Goal: Task Accomplishment & Management: Use online tool/utility

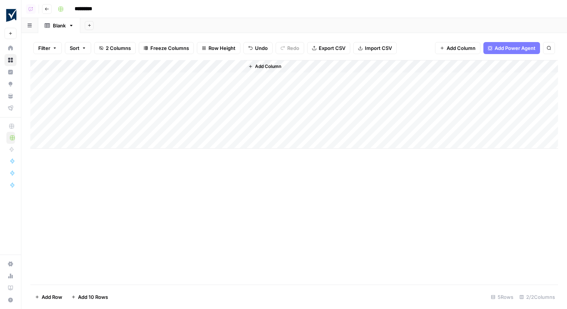
click at [301, 25] on div "Add Sheet" at bounding box center [323, 25] width 487 height 15
click at [237, 77] on div "Add Column" at bounding box center [294, 104] width 528 height 88
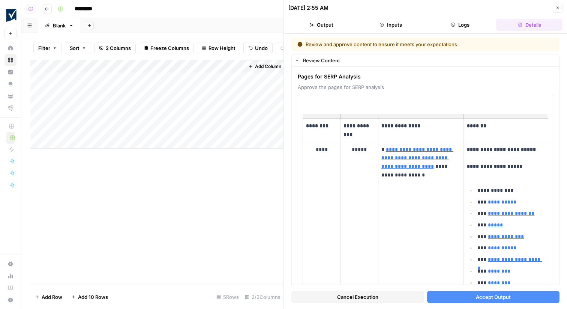
click at [445, 295] on button "Accept Output" at bounding box center [493, 297] width 133 height 12
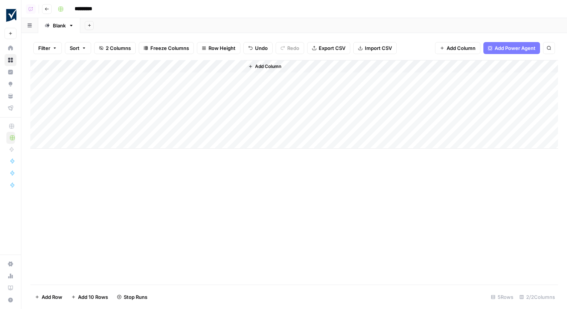
click at [235, 90] on div "Add Column" at bounding box center [294, 104] width 528 height 88
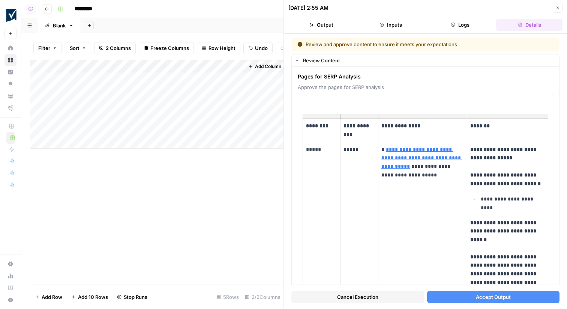
click at [481, 299] on span "Accept Output" at bounding box center [493, 296] width 35 height 7
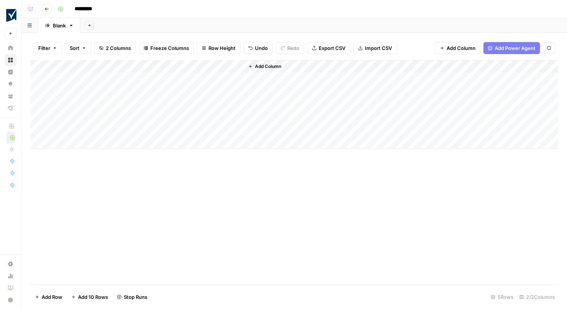
click at [237, 103] on div "Add Column" at bounding box center [294, 104] width 528 height 88
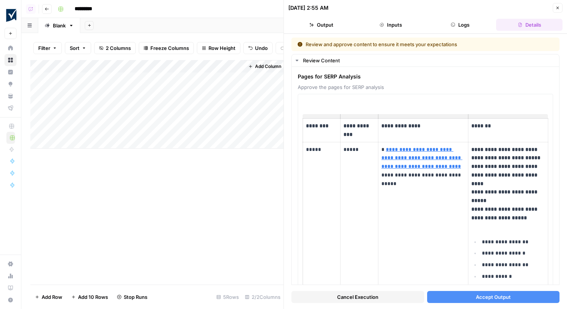
click at [461, 298] on button "Accept Output" at bounding box center [493, 297] width 133 height 12
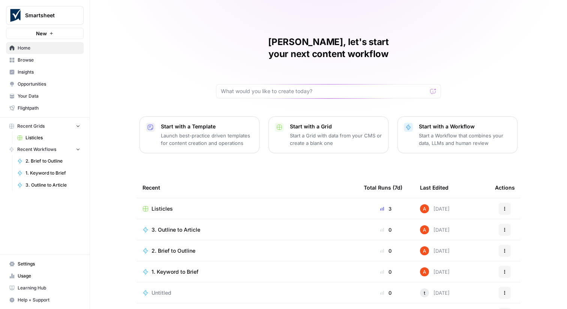
click at [53, 24] on button "Smartsheet" at bounding box center [45, 15] width 78 height 19
type input "small"
click at [56, 58] on span "Smallpdf" at bounding box center [72, 55] width 99 height 7
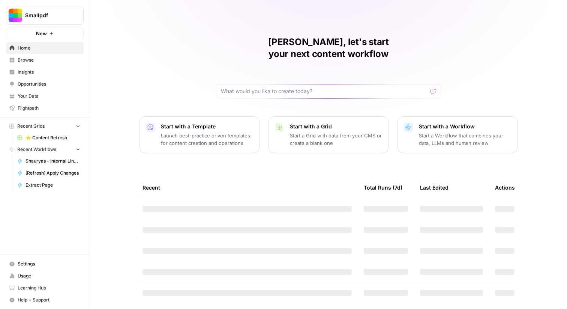
click at [56, 60] on span "Browse" at bounding box center [49, 60] width 63 height 7
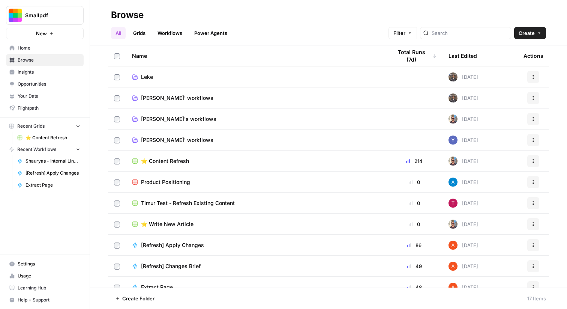
click at [150, 30] on link "Grids" at bounding box center [139, 33] width 21 height 12
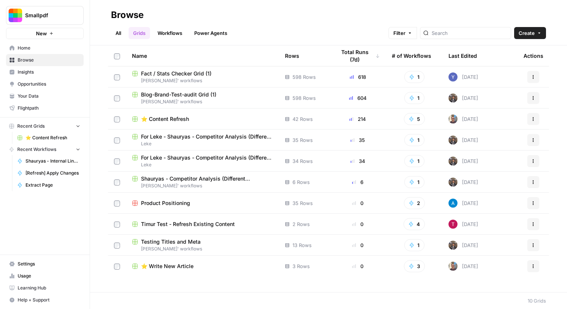
click at [174, 117] on span "⭐️ Content Refresh" at bounding box center [165, 118] width 48 height 7
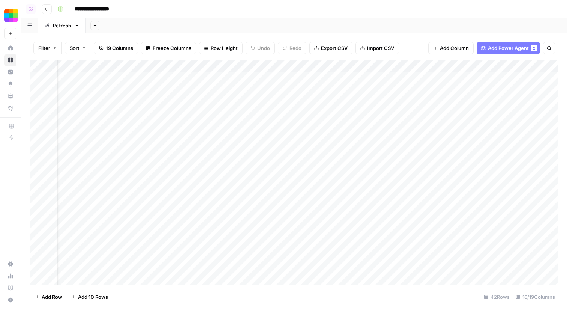
scroll to position [0, 912]
click at [363, 115] on div "Add Column" at bounding box center [294, 172] width 528 height 224
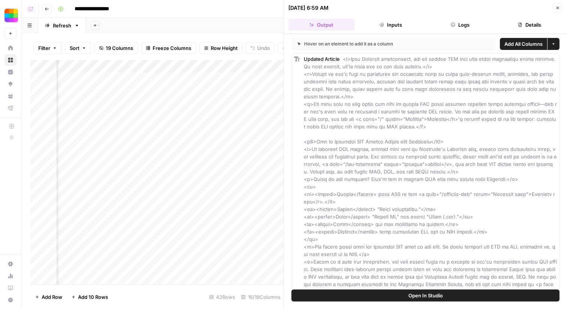
click at [479, 21] on button "Logs" at bounding box center [460, 25] width 66 height 12
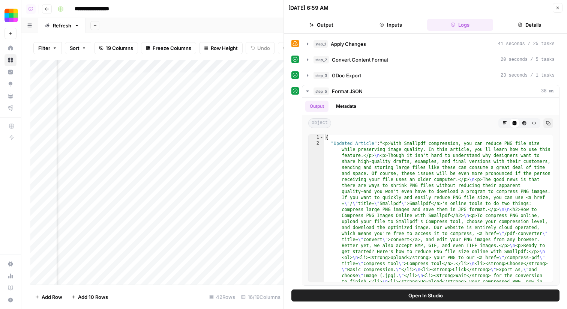
click at [556, 4] on button "Close" at bounding box center [558, 8] width 10 height 10
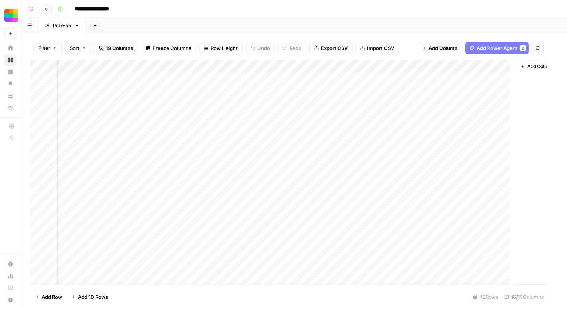
scroll to position [0, 903]
click at [375, 105] on div "Add Column" at bounding box center [294, 172] width 528 height 224
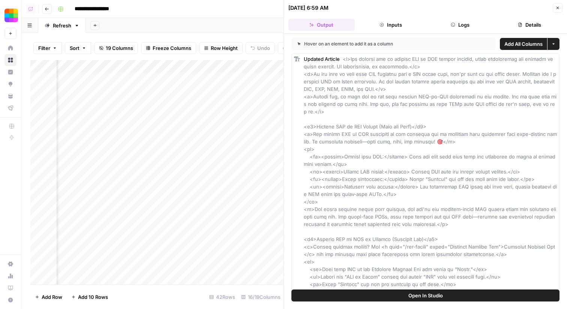
click at [475, 22] on button "Logs" at bounding box center [460, 25] width 66 height 12
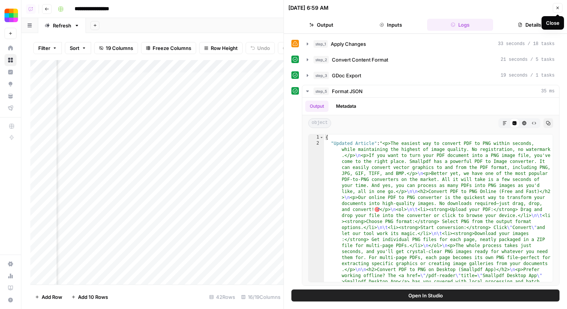
click at [557, 7] on icon "button" at bounding box center [557, 8] width 4 height 4
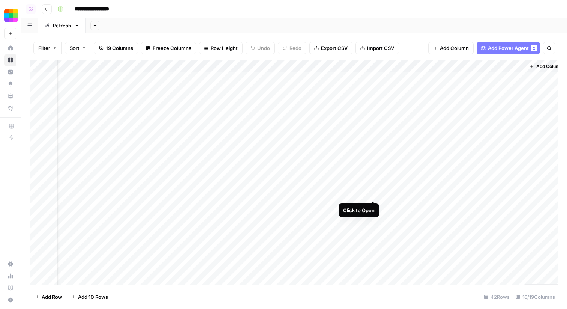
click at [373, 180] on div "Add Column" at bounding box center [294, 172] width 528 height 224
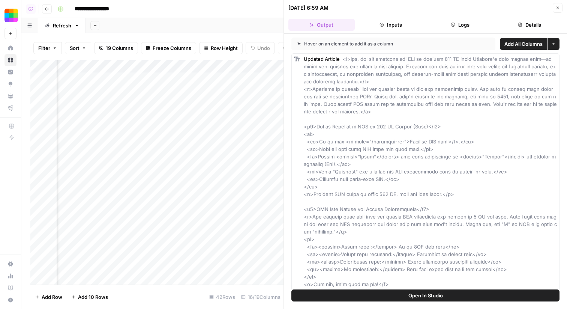
click at [477, 27] on button "Logs" at bounding box center [460, 25] width 66 height 12
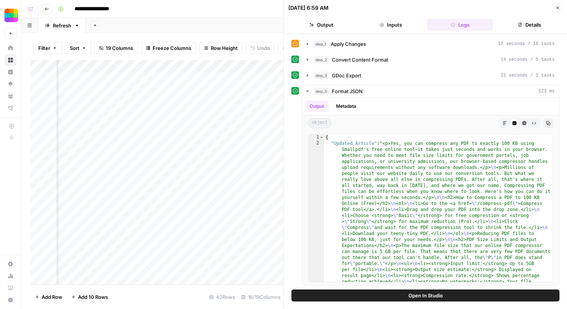
click at [558, 6] on icon "button" at bounding box center [557, 8] width 4 height 4
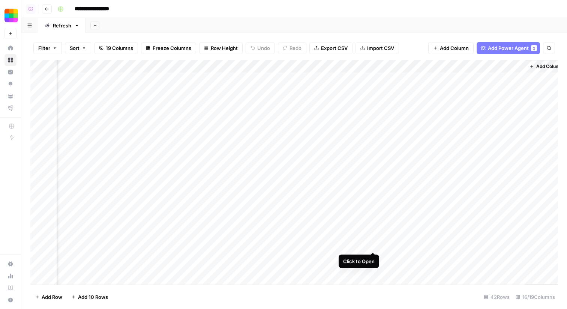
click at [370, 246] on div "Add Column" at bounding box center [294, 172] width 528 height 224
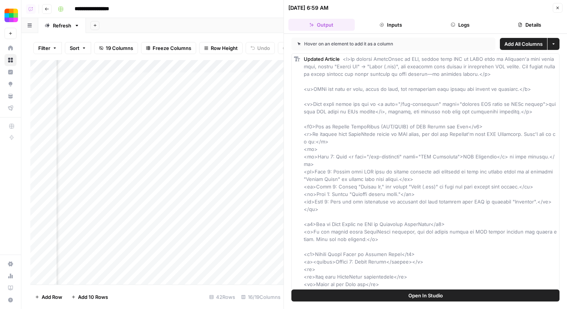
click at [475, 24] on button "Logs" at bounding box center [460, 25] width 66 height 12
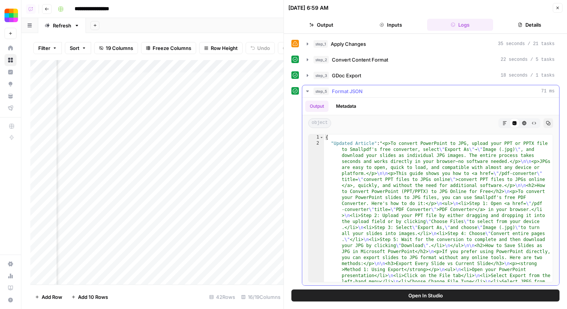
click at [461, 92] on div "step_5 Format JSON 71 ms" at bounding box center [433, 90] width 241 height 7
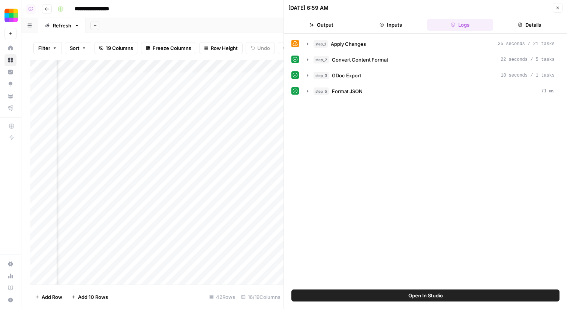
click at [557, 4] on button "Close" at bounding box center [558, 8] width 10 height 10
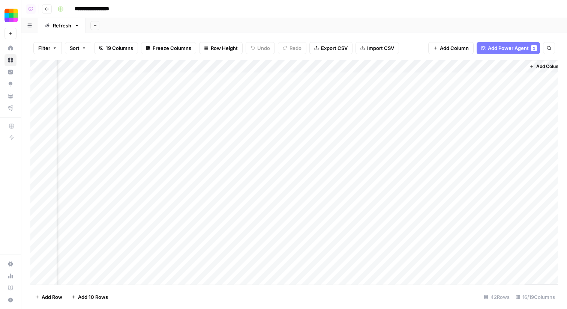
scroll to position [129, 903]
click at [371, 192] on div "Add Column" at bounding box center [294, 172] width 528 height 224
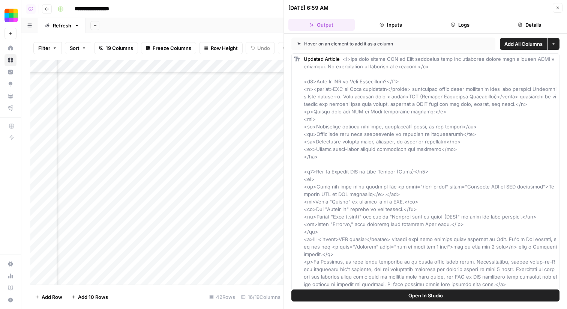
click at [486, 24] on button "Logs" at bounding box center [460, 25] width 66 height 12
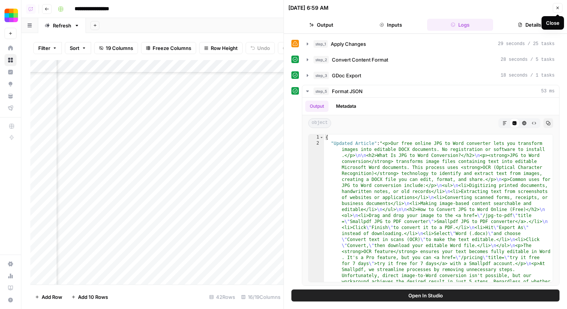
click at [558, 8] on icon "button" at bounding box center [557, 8] width 4 height 4
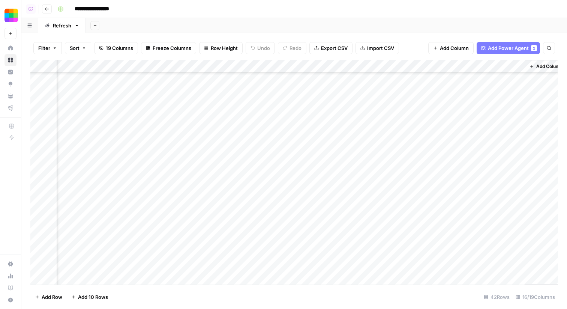
scroll to position [336, 903]
click at [372, 162] on div "Add Column" at bounding box center [294, 172] width 528 height 224
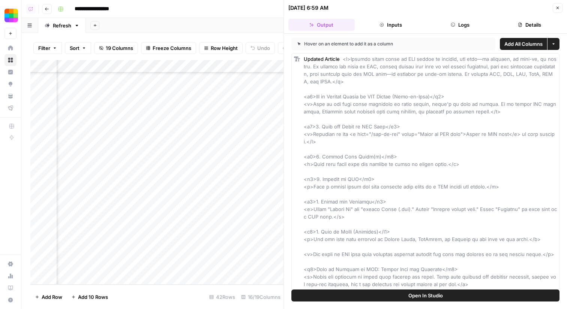
click at [468, 27] on button "Logs" at bounding box center [460, 25] width 66 height 12
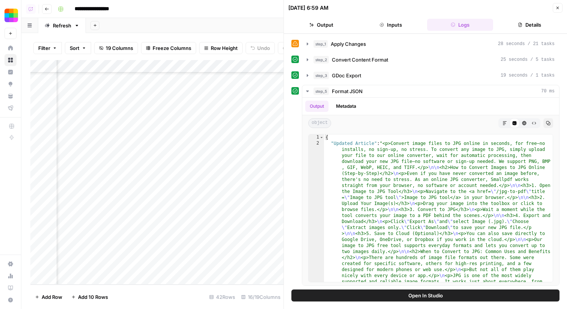
click at [556, 3] on button "Close" at bounding box center [558, 8] width 10 height 10
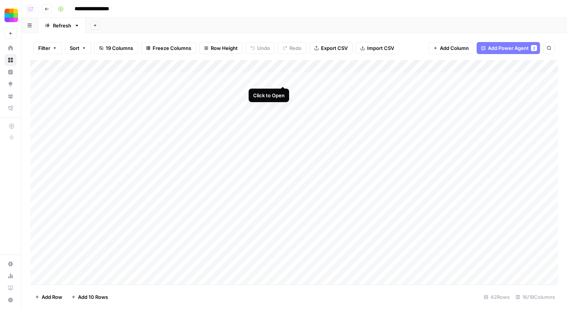
click at [283, 78] on div "Add Column" at bounding box center [294, 172] width 528 height 224
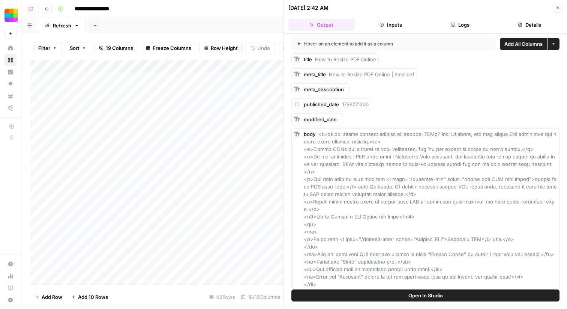
click at [461, 24] on button "Logs" at bounding box center [460, 25] width 66 height 12
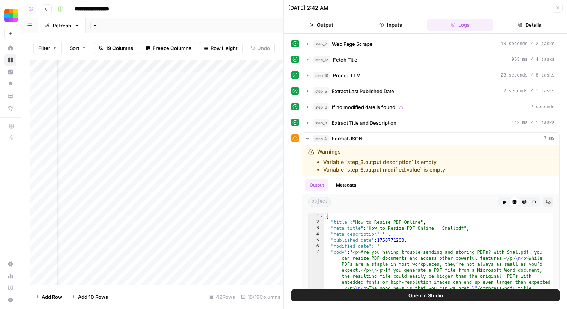
scroll to position [0, 592]
click at [555, 6] on icon "button" at bounding box center [557, 8] width 4 height 4
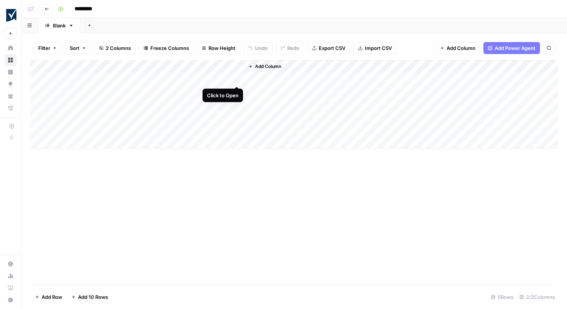
click at [236, 76] on div "Add Column" at bounding box center [294, 104] width 528 height 88
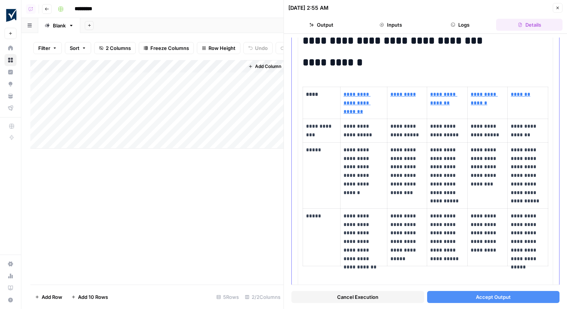
scroll to position [246, 0]
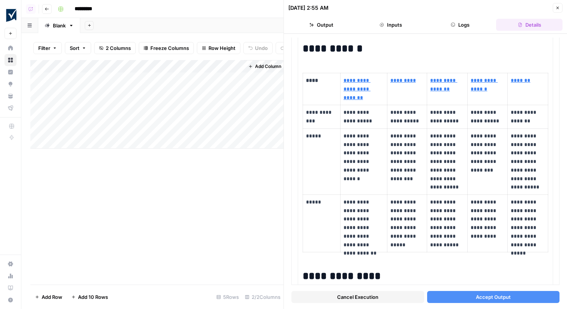
click at [453, 296] on button "Accept Output" at bounding box center [493, 297] width 133 height 12
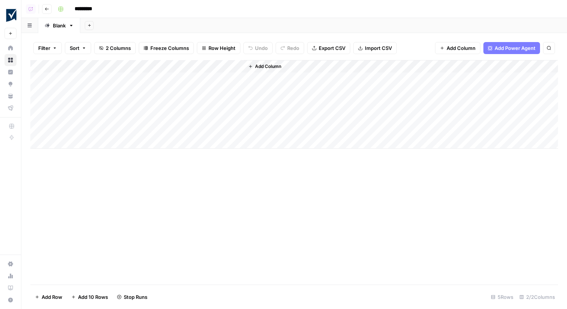
click at [233, 88] on div "Add Column" at bounding box center [294, 104] width 528 height 88
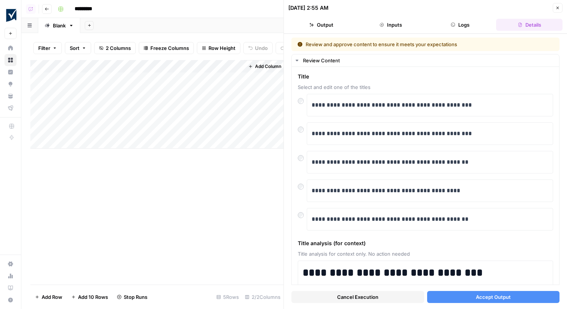
click at [465, 299] on button "Accept Output" at bounding box center [493, 297] width 133 height 12
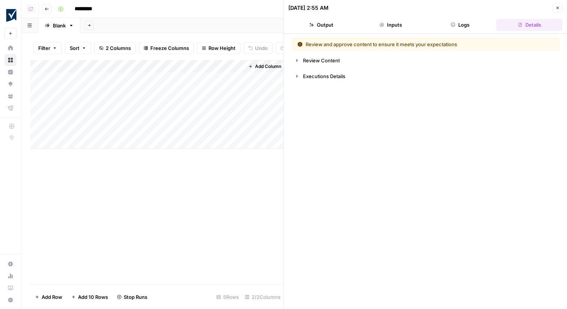
click at [234, 102] on div "Add Column" at bounding box center [156, 104] width 253 height 88
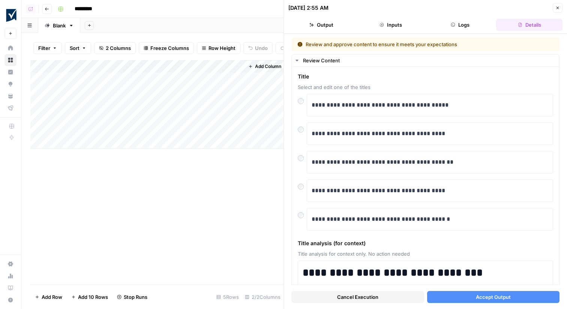
click at [460, 298] on button "Accept Output" at bounding box center [493, 297] width 133 height 12
